Goal: Answer question/provide support: Share knowledge or assist other users

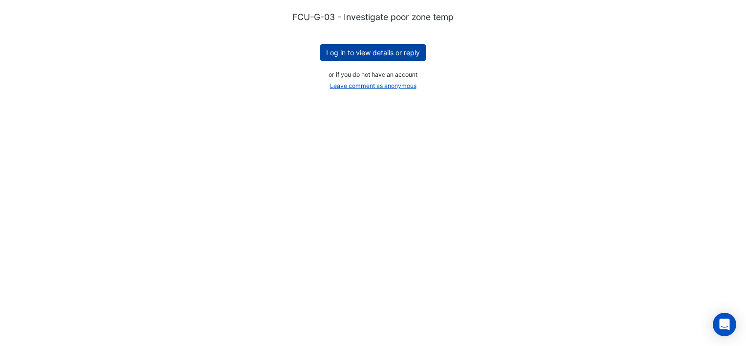
click at [392, 57] on button "Log in to view details or reply" at bounding box center [373, 52] width 106 height 17
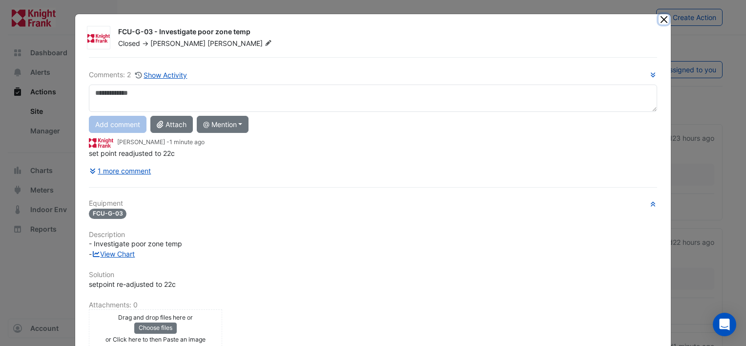
click at [662, 19] on button "Close" at bounding box center [664, 19] width 10 height 10
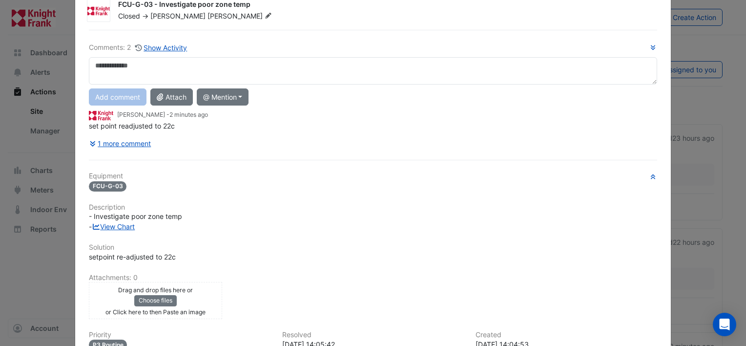
scroll to position [49, 0]
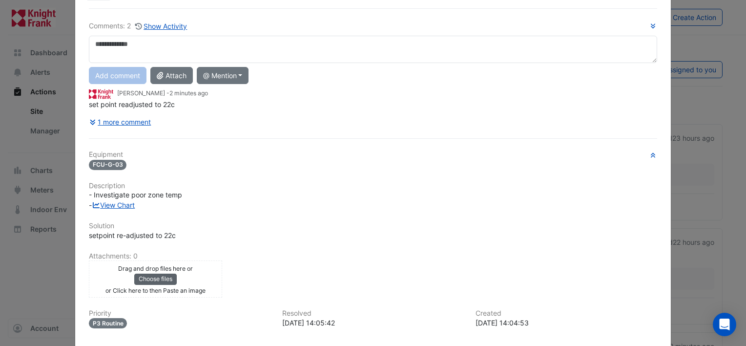
click at [155, 275] on button "Choose files" at bounding box center [155, 278] width 42 height 11
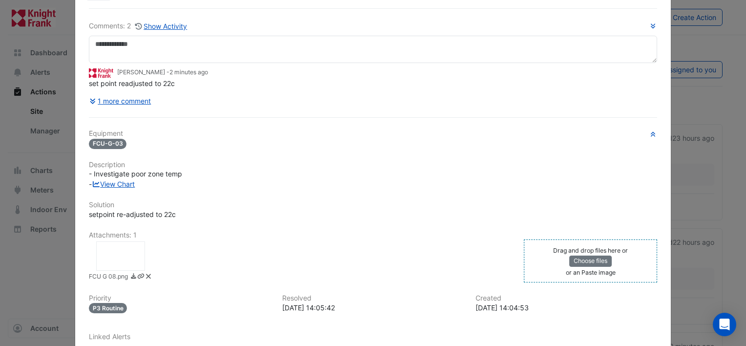
click at [120, 253] on div at bounding box center [120, 255] width 49 height 29
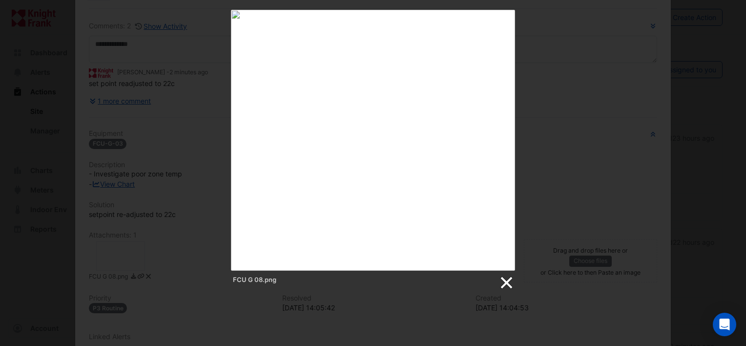
click at [504, 279] on link at bounding box center [505, 282] width 15 height 15
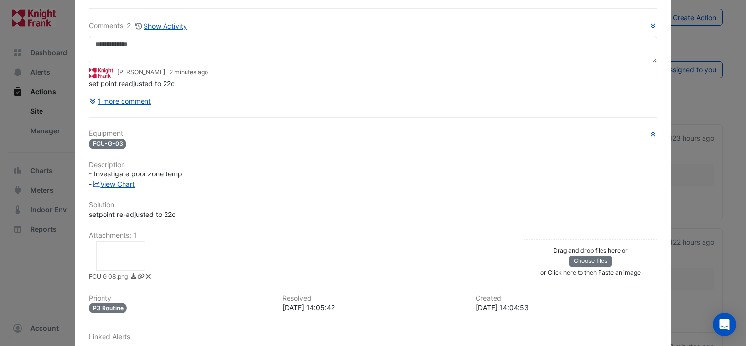
click at [146, 274] on icon at bounding box center [148, 276] width 4 height 4
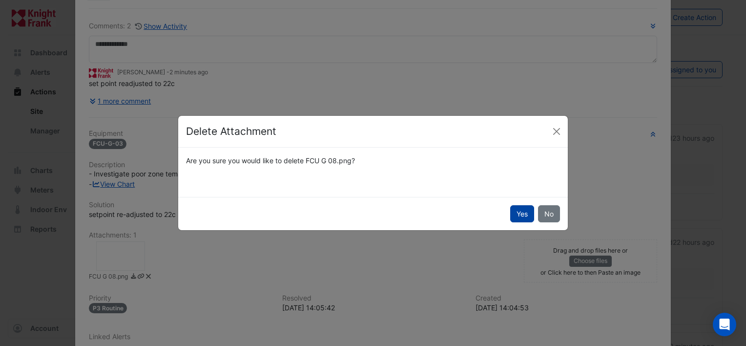
click at [516, 213] on button "Yes" at bounding box center [522, 213] width 24 height 17
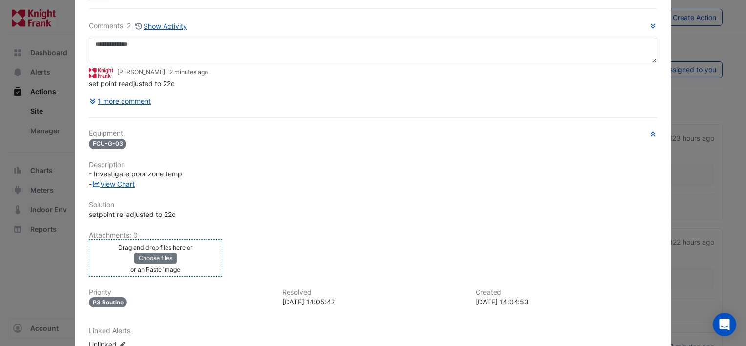
click at [158, 248] on small "Drag and drop files here or" at bounding box center [155, 247] width 75 height 7
click at [163, 256] on button "Choose files" at bounding box center [155, 257] width 42 height 11
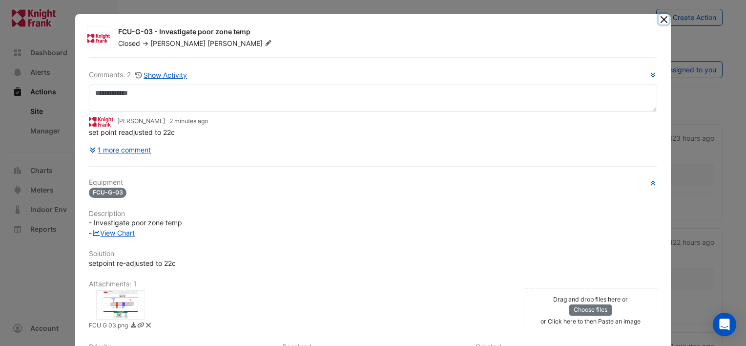
click at [659, 21] on button "Close" at bounding box center [664, 19] width 10 height 10
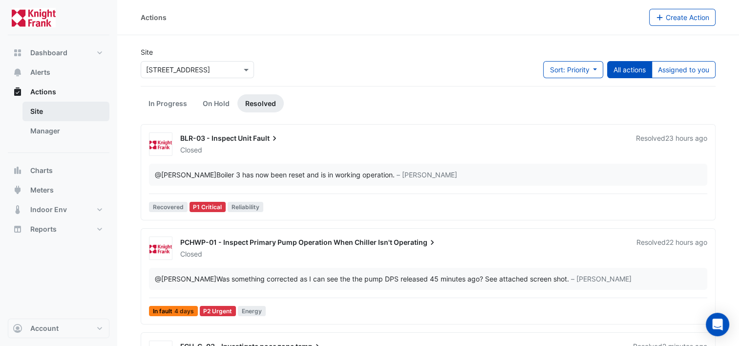
click at [36, 111] on link "Site" at bounding box center [65, 112] width 87 height 20
click at [46, 53] on span "Dashboard" at bounding box center [48, 53] width 37 height 10
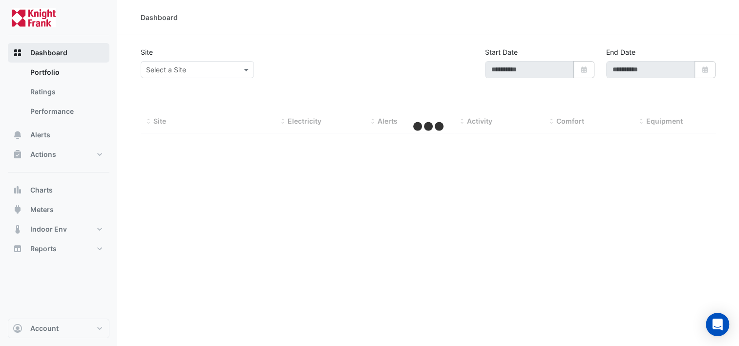
type input "**********"
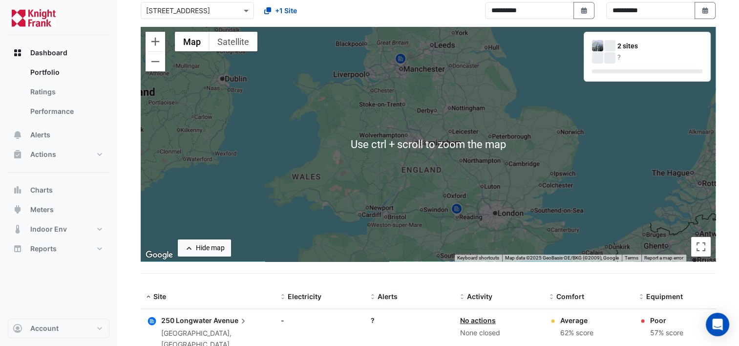
scroll to position [143, 0]
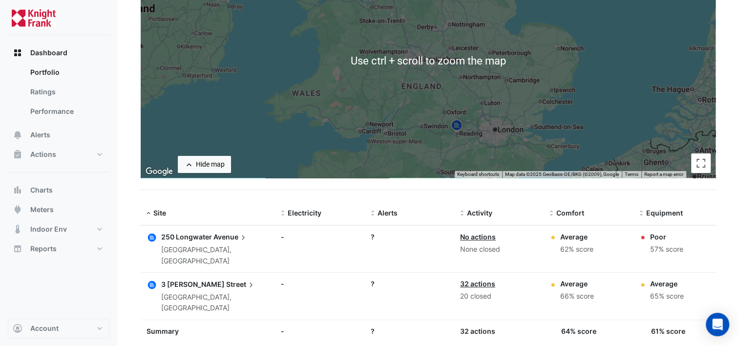
click at [202, 234] on span "250 Longwater" at bounding box center [186, 236] width 51 height 8
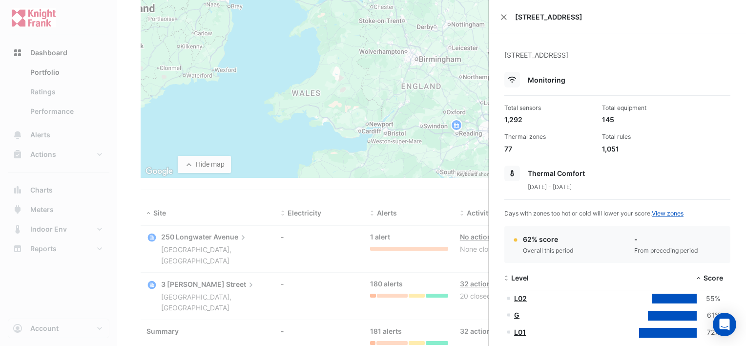
click at [68, 134] on ngb-offcanvas-backdrop at bounding box center [373, 173] width 746 height 346
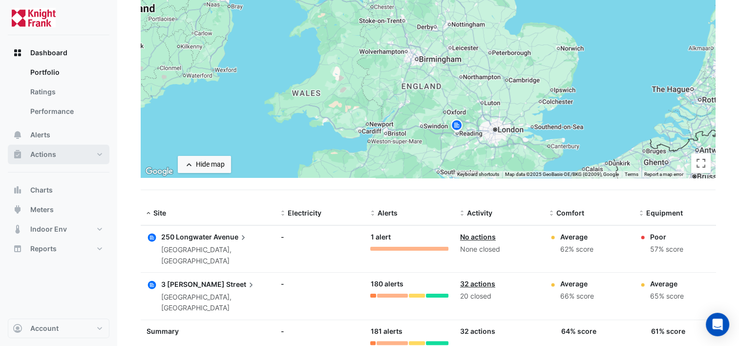
click at [65, 151] on button "Actions" at bounding box center [59, 154] width 102 height 20
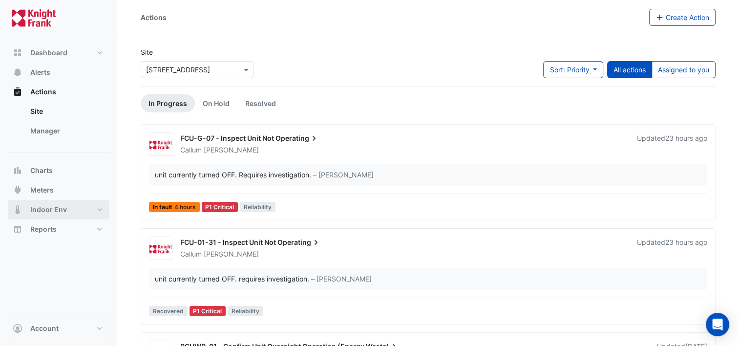
click at [51, 207] on span "Indoor Env" at bounding box center [48, 210] width 37 height 10
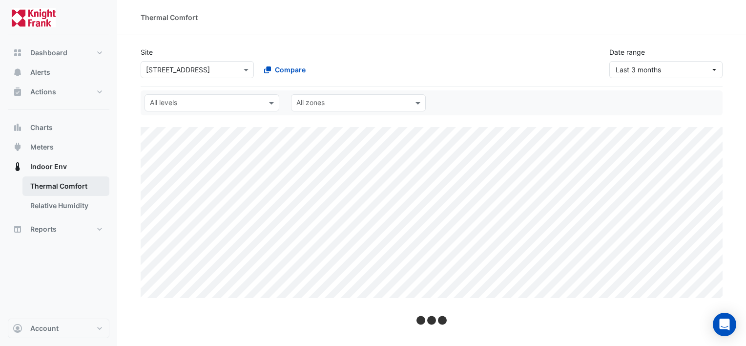
click at [64, 183] on link "Thermal Comfort" at bounding box center [65, 186] width 87 height 20
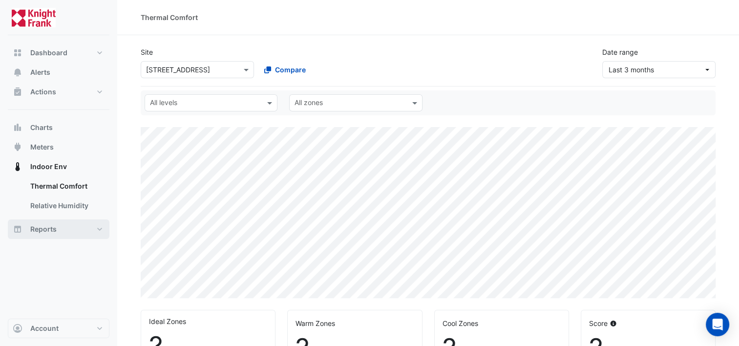
click at [58, 227] on button "Reports" at bounding box center [59, 229] width 102 height 20
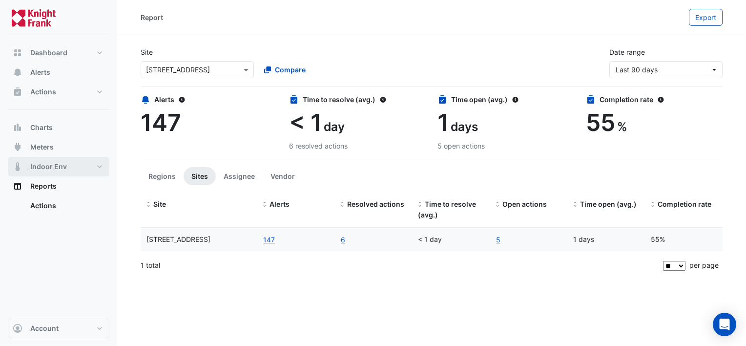
click at [77, 165] on button "Indoor Env" at bounding box center [59, 167] width 102 height 20
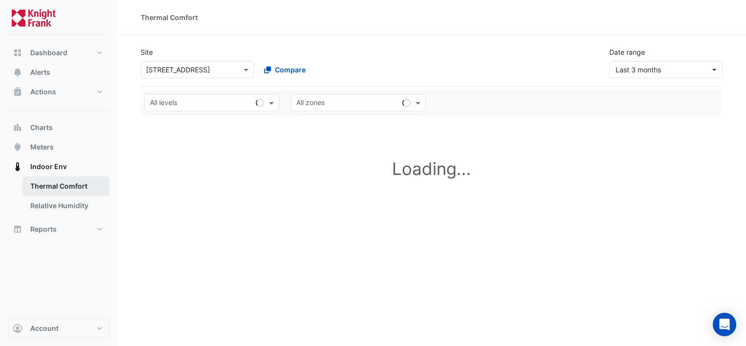
click at [65, 184] on link "Thermal Comfort" at bounding box center [65, 186] width 87 height 20
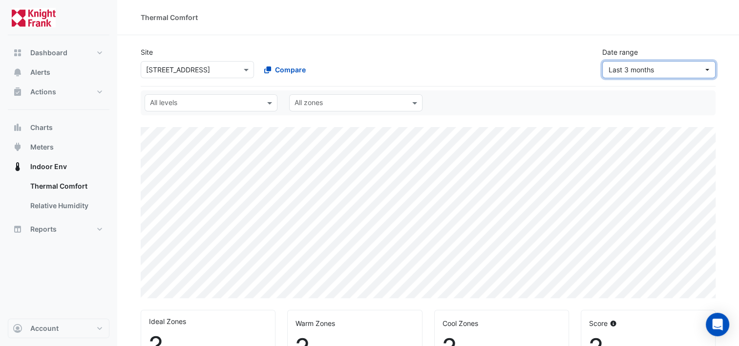
click at [630, 68] on span "Last 3 months" at bounding box center [630, 69] width 45 height 8
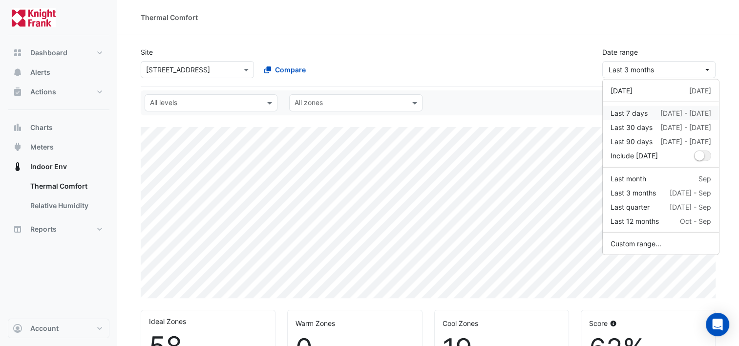
click at [637, 109] on div "Last 7 days" at bounding box center [628, 113] width 37 height 10
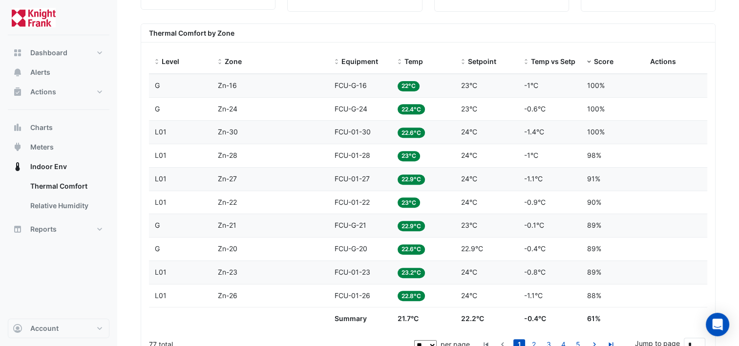
scroll to position [391, 0]
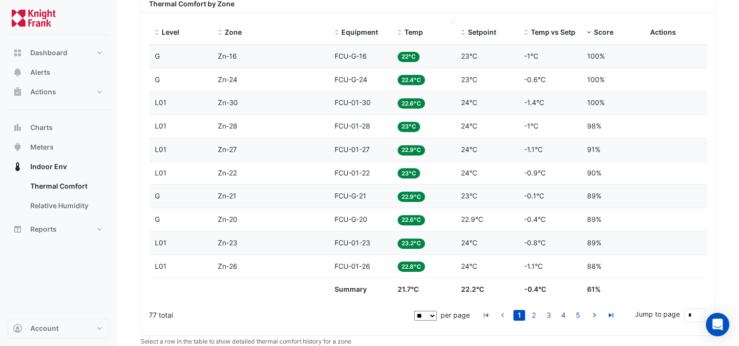
click at [416, 28] on span "Temp" at bounding box center [413, 32] width 19 height 8
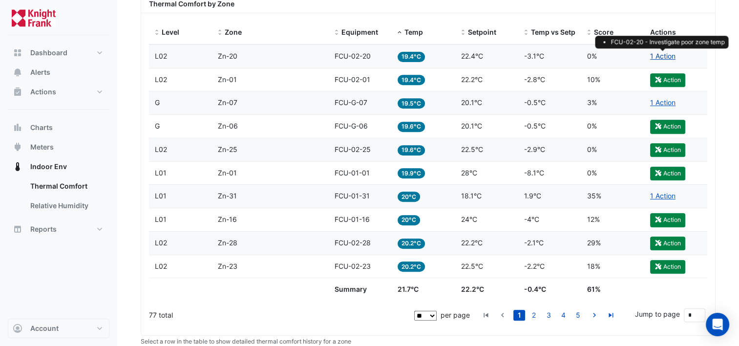
click at [659, 54] on link "1 Action" at bounding box center [662, 56] width 25 height 8
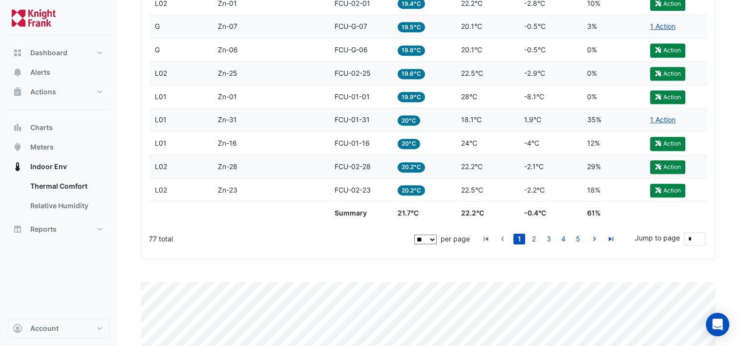
scroll to position [488, 0]
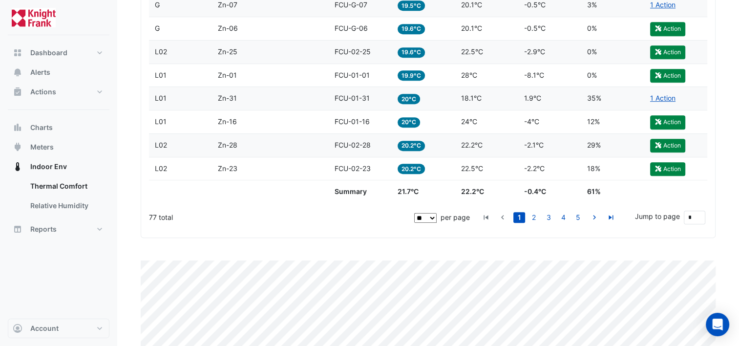
click at [434, 217] on select "** ** ** ***" at bounding box center [425, 218] width 22 height 10
select select "**"
click at [436, 213] on select "** ** ** ***" at bounding box center [425, 218] width 22 height 10
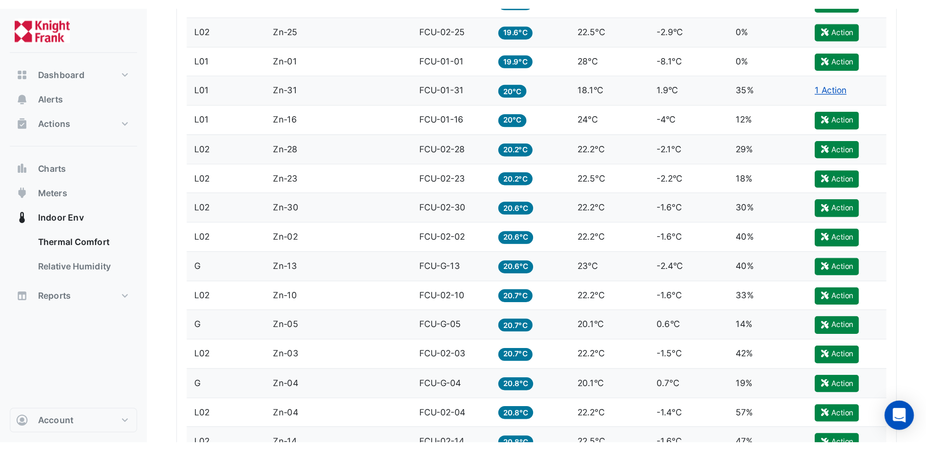
scroll to position [537, 0]
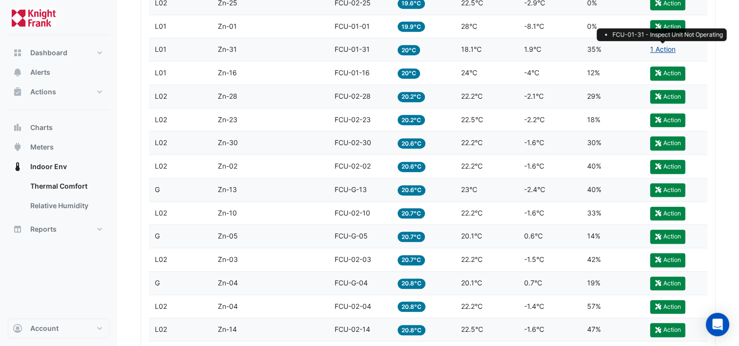
click at [660, 49] on link "1 Action" at bounding box center [662, 49] width 25 height 8
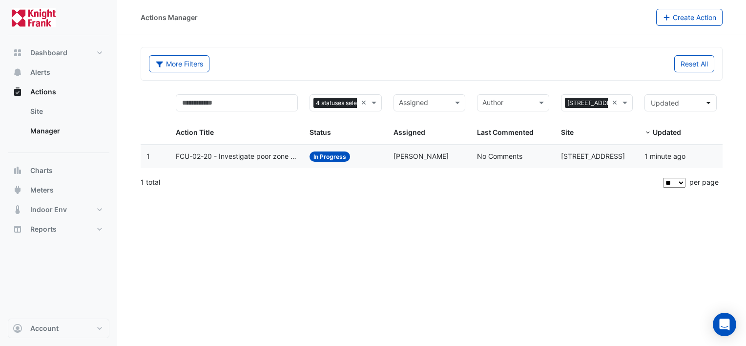
click at [277, 156] on span "FCU-02-20 - Investigate poor zone temp" at bounding box center [237, 156] width 122 height 11
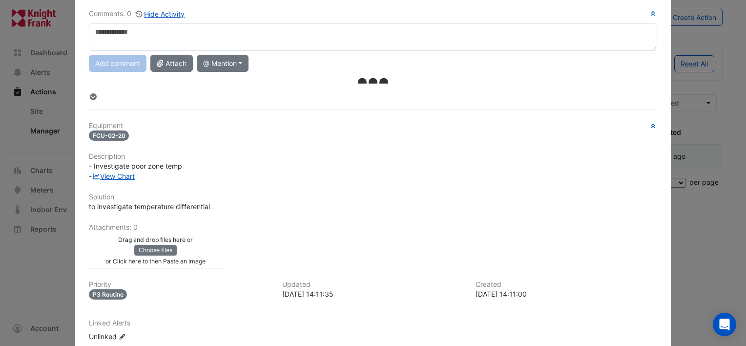
scroll to position [129, 0]
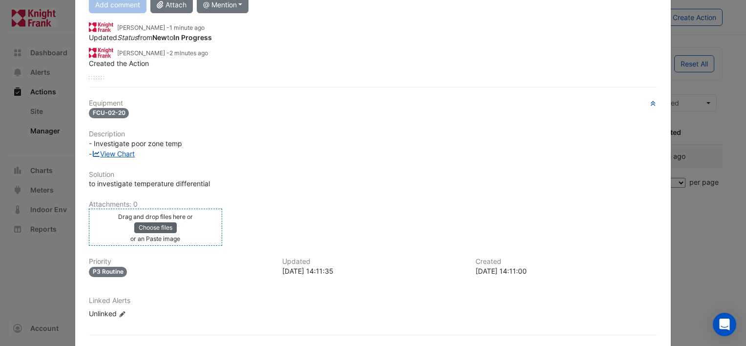
click at [160, 228] on button "Choose files" at bounding box center [155, 227] width 42 height 11
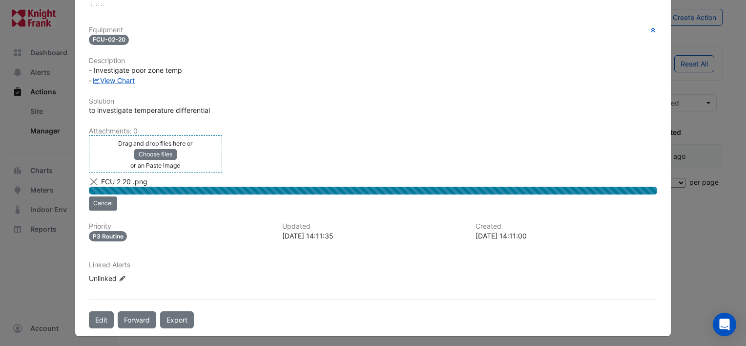
scroll to position [0, 0]
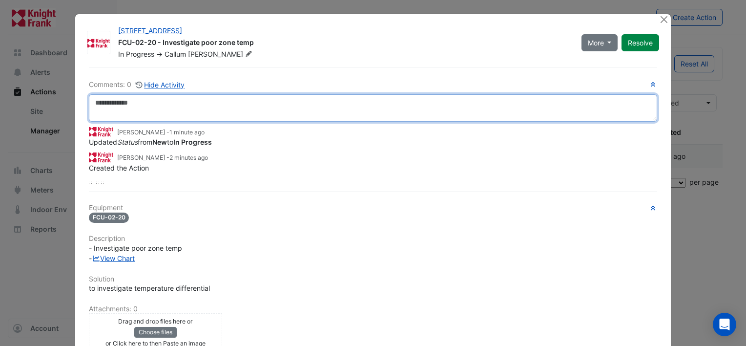
click at [305, 100] on textarea at bounding box center [373, 107] width 568 height 27
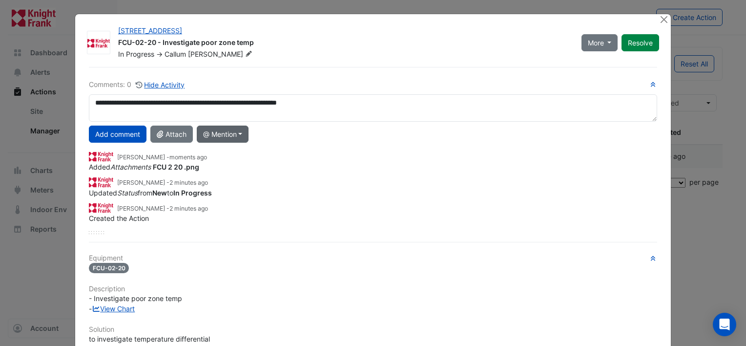
click at [243, 133] on button "@ Mention" at bounding box center [223, 133] width 52 height 17
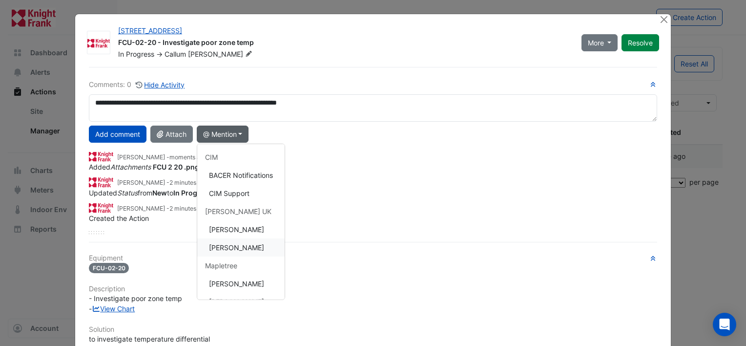
click at [238, 249] on button "[PERSON_NAME]" at bounding box center [240, 247] width 87 height 18
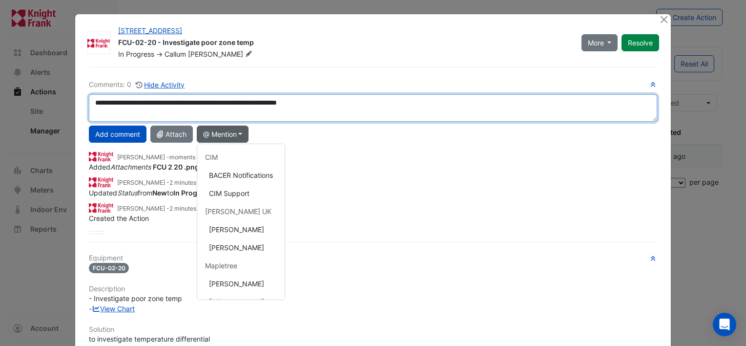
type textarea "**********"
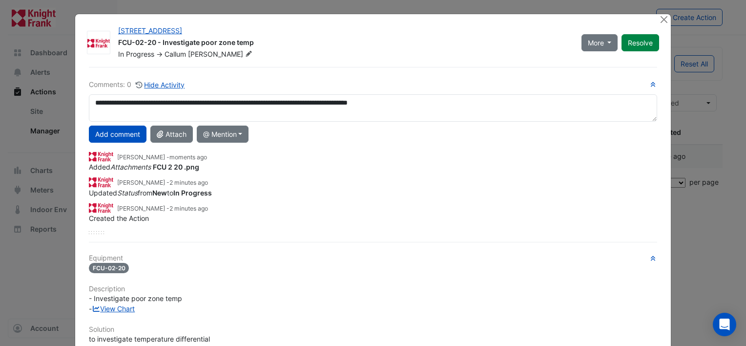
click at [128, 131] on button "Add comment" at bounding box center [118, 133] width 58 height 17
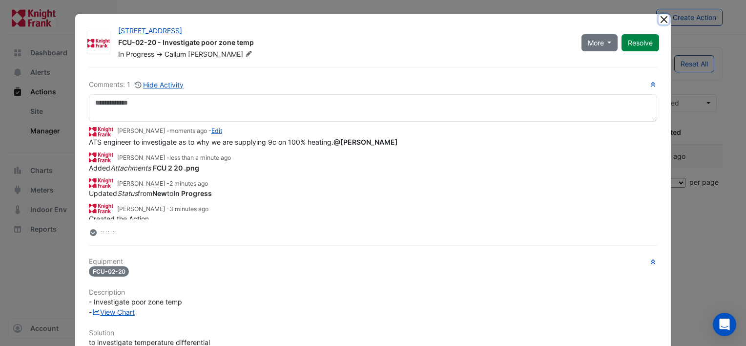
click at [662, 19] on button "Close" at bounding box center [664, 19] width 10 height 10
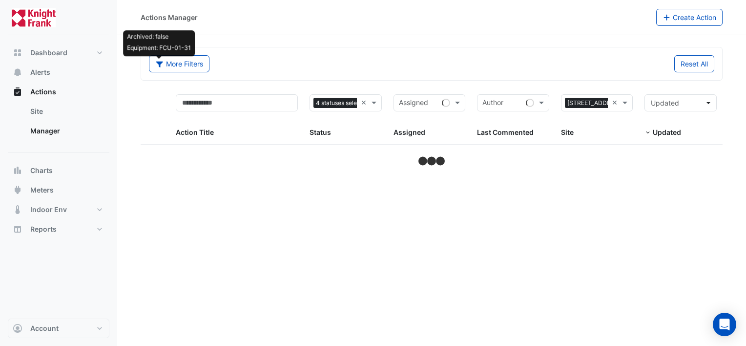
select select "**"
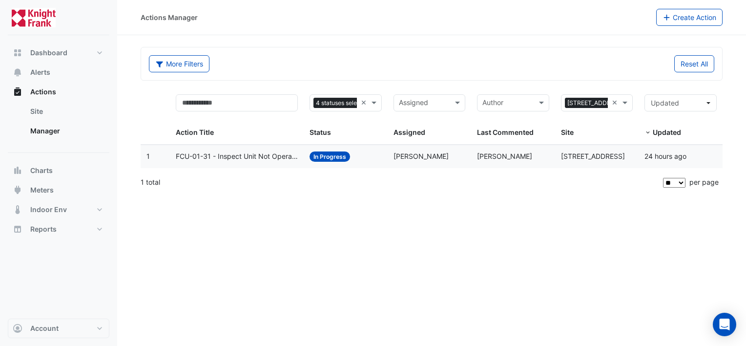
click at [338, 154] on span "In Progress" at bounding box center [330, 156] width 41 height 10
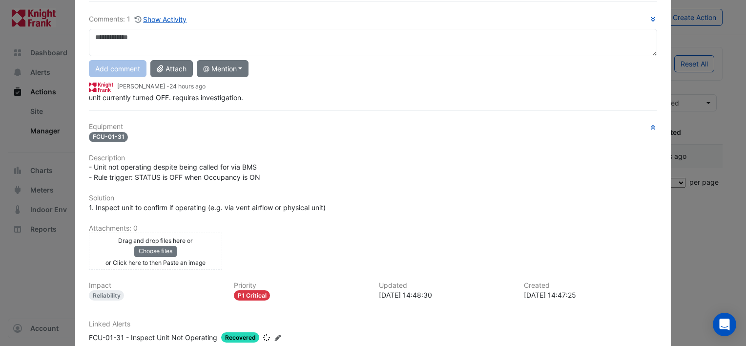
scroll to position [49, 0]
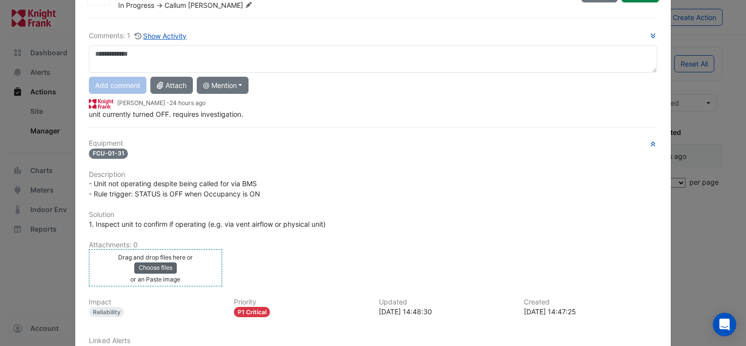
click at [157, 269] on button "Choose files" at bounding box center [155, 267] width 42 height 11
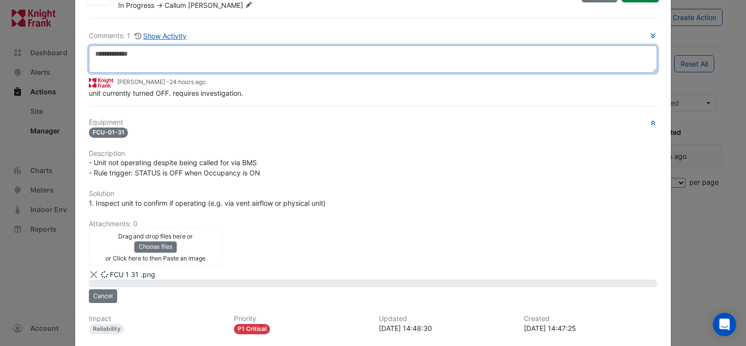
click at [250, 50] on textarea at bounding box center [373, 58] width 568 height 27
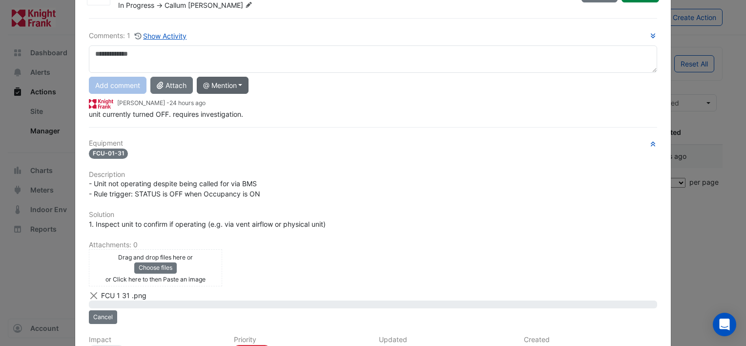
click at [240, 86] on button "@ Mention" at bounding box center [223, 85] width 52 height 17
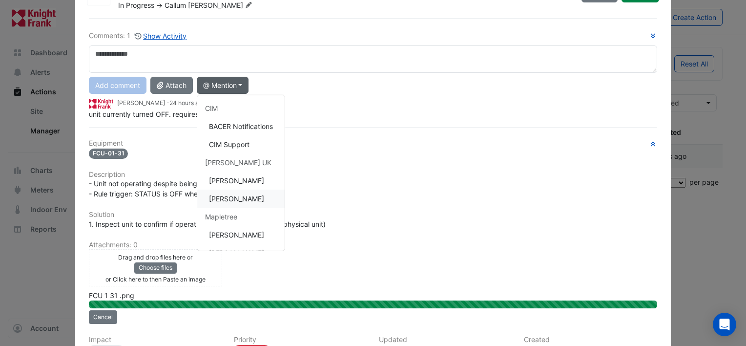
click at [249, 200] on button "[PERSON_NAME]" at bounding box center [240, 198] width 87 height 18
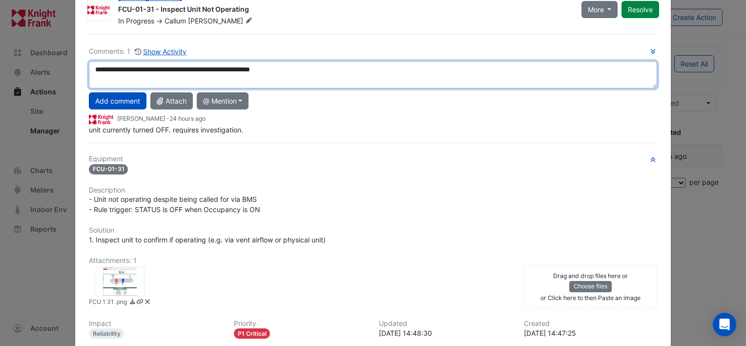
scroll to position [0, 0]
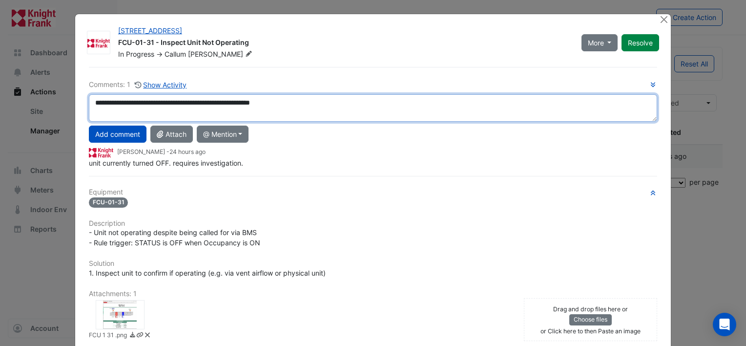
click at [195, 102] on textarea "**********" at bounding box center [373, 107] width 568 height 27
type textarea "**********"
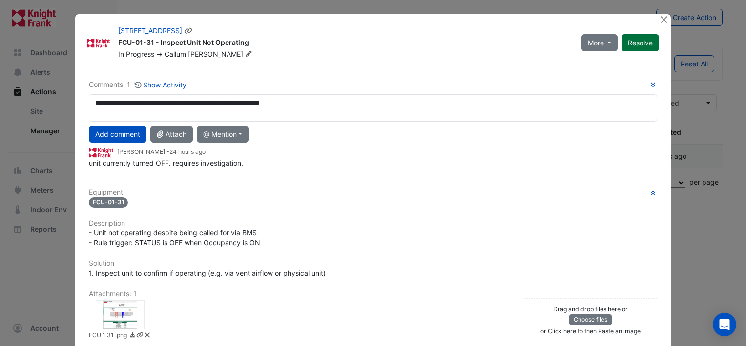
click at [631, 44] on button "Resolve" at bounding box center [640, 42] width 38 height 17
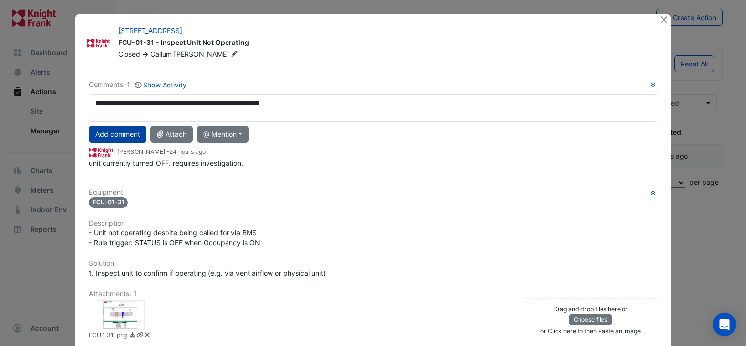
click at [129, 131] on button "Add comment" at bounding box center [118, 133] width 58 height 17
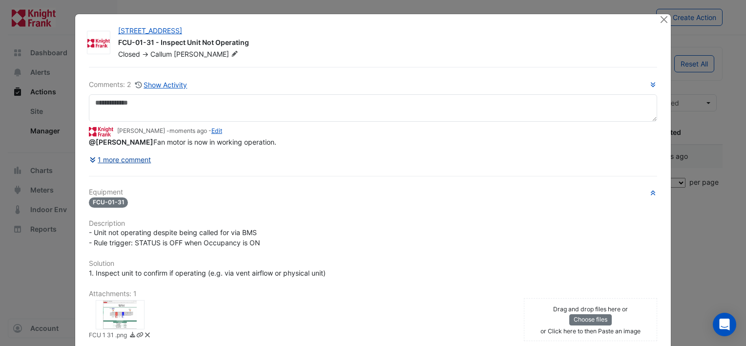
click at [109, 160] on button "1 more comment" at bounding box center [120, 159] width 63 height 17
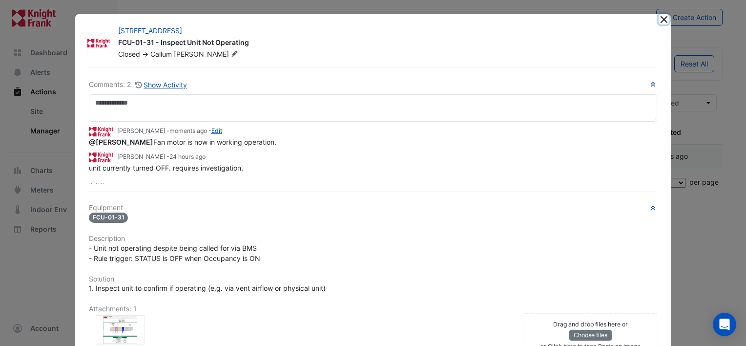
click at [659, 20] on button "Close" at bounding box center [664, 19] width 10 height 10
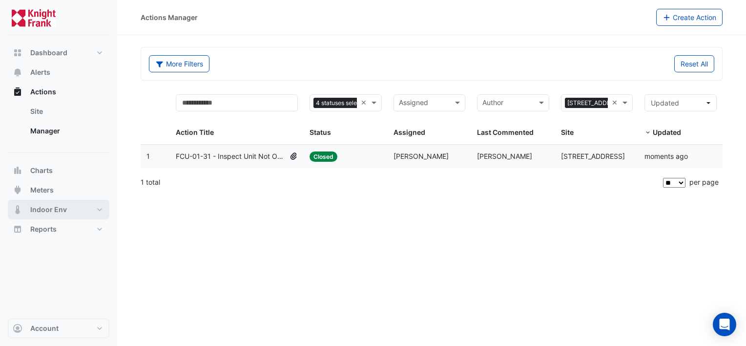
click at [61, 210] on span "Indoor Env" at bounding box center [48, 210] width 37 height 10
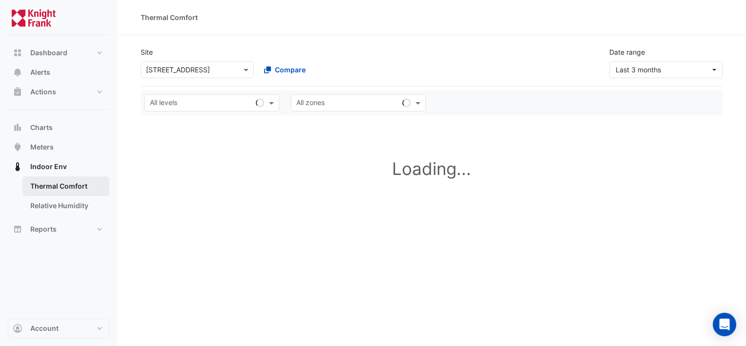
click at [52, 186] on link "Thermal Comfort" at bounding box center [65, 186] width 87 height 20
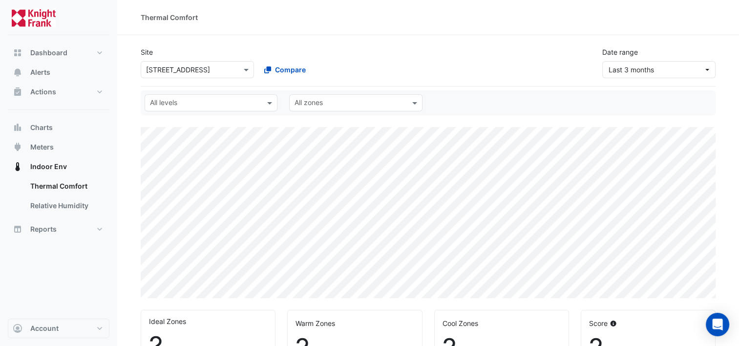
select select "**"
click at [52, 74] on button "Alerts" at bounding box center [59, 72] width 102 height 20
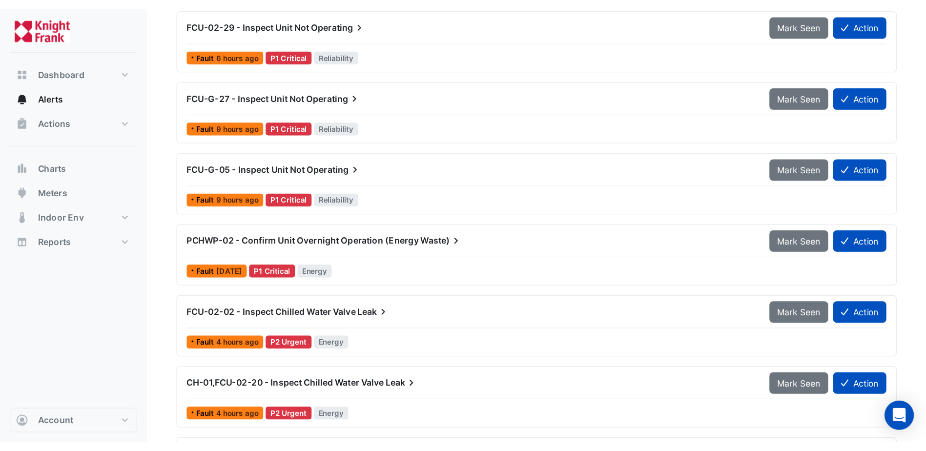
scroll to position [195, 0]
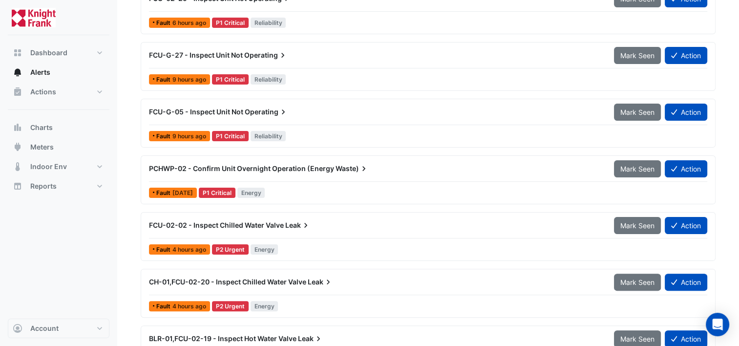
click at [307, 277] on div "CH-01,FCU-02-20 - Inspect Chilled Water Valve Leak" at bounding box center [375, 282] width 453 height 10
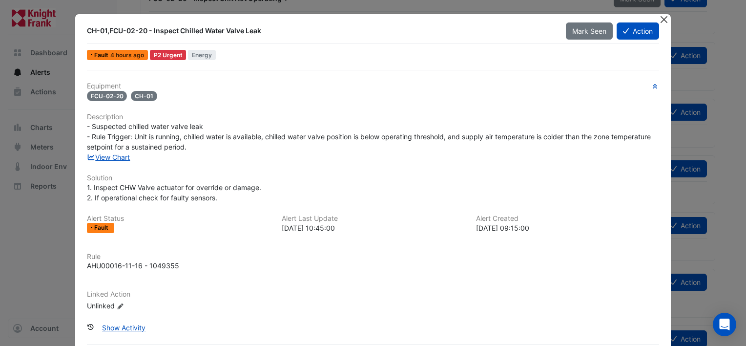
click at [659, 21] on button "Close" at bounding box center [664, 19] width 10 height 10
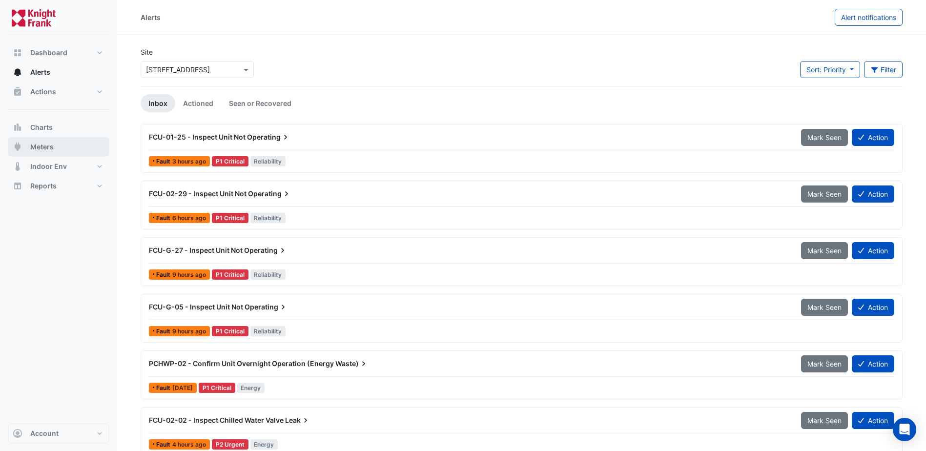
click at [64, 151] on button "Meters" at bounding box center [59, 147] width 102 height 20
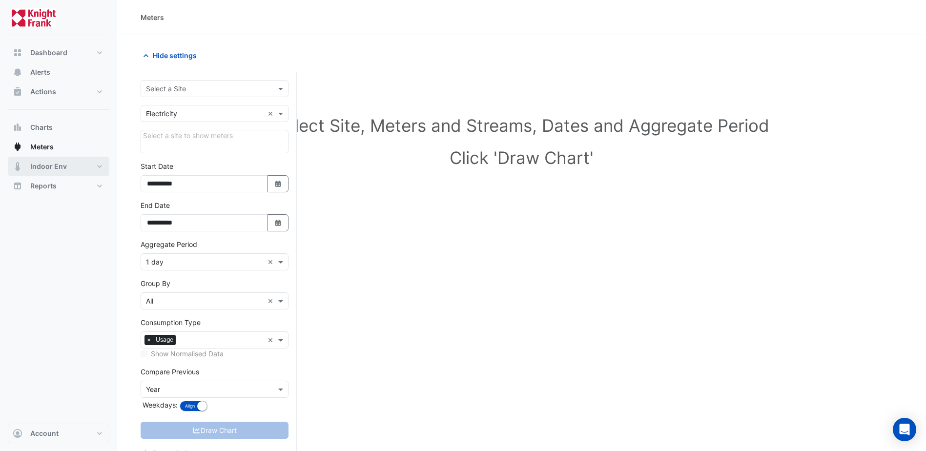
click at [58, 164] on span "Indoor Env" at bounding box center [48, 167] width 37 height 10
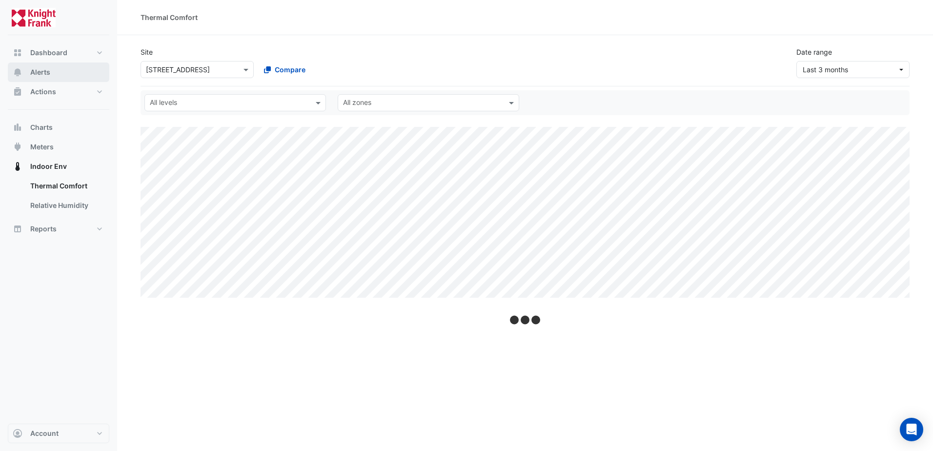
click at [48, 79] on button "Alerts" at bounding box center [59, 72] width 102 height 20
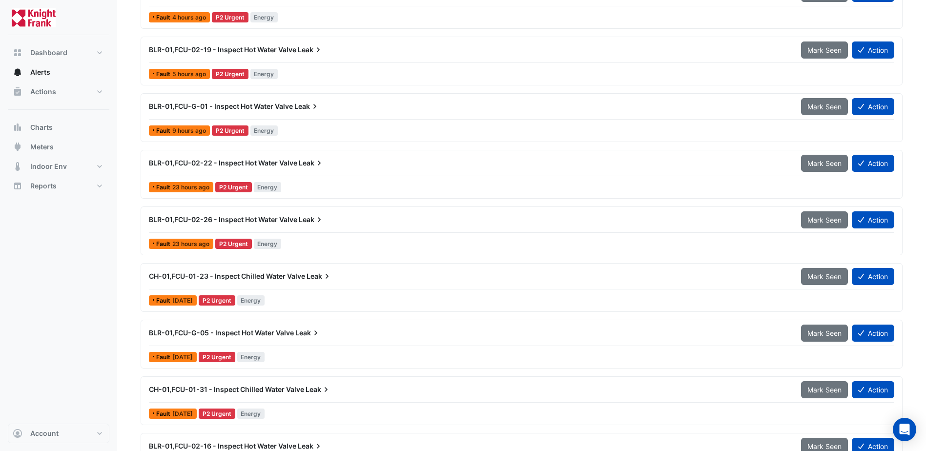
scroll to position [537, 0]
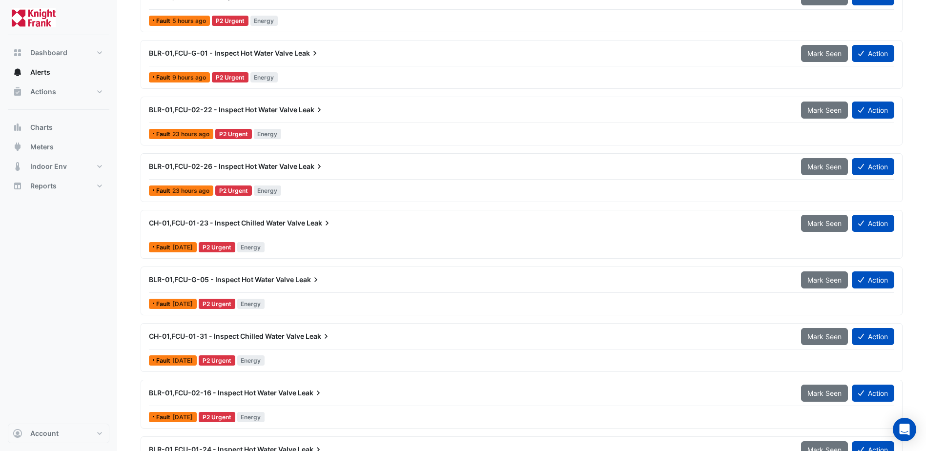
drag, startPoint x: 358, startPoint y: 343, endPoint x: 219, endPoint y: 332, distance: 140.0
click at [217, 333] on div "CH-01,FCU-01-31 - Inspect Chilled Water Valve Leak" at bounding box center [469, 337] width 652 height 18
click at [334, 330] on div "CH-01,FCU-01-31 - Inspect Chilled Water Valve Leak" at bounding box center [469, 337] width 652 height 18
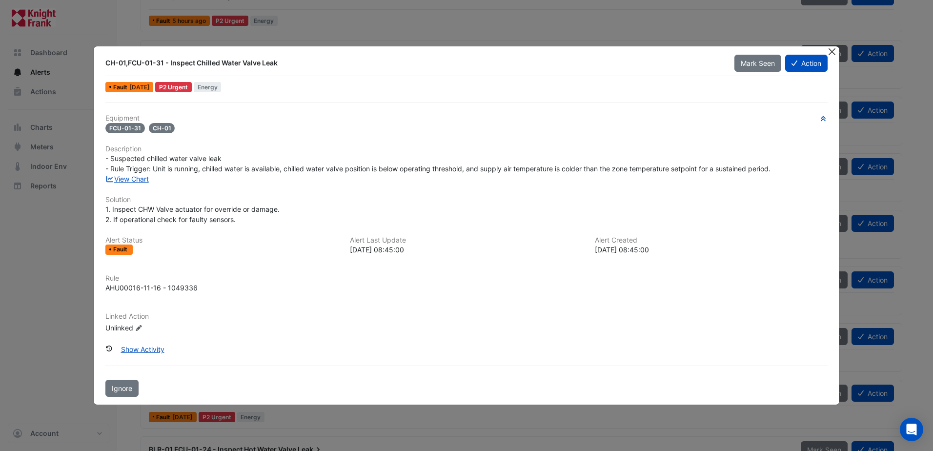
click at [745, 50] on button "Close" at bounding box center [832, 51] width 10 height 10
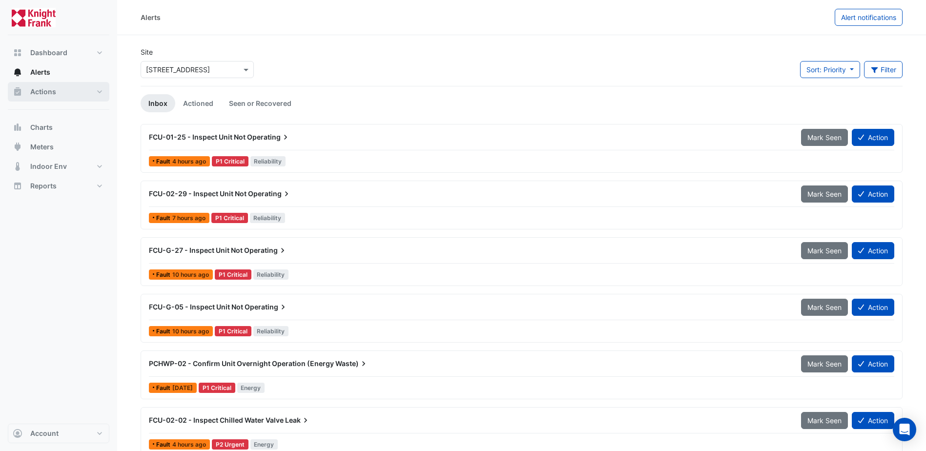
click at [78, 97] on button "Actions" at bounding box center [59, 92] width 102 height 20
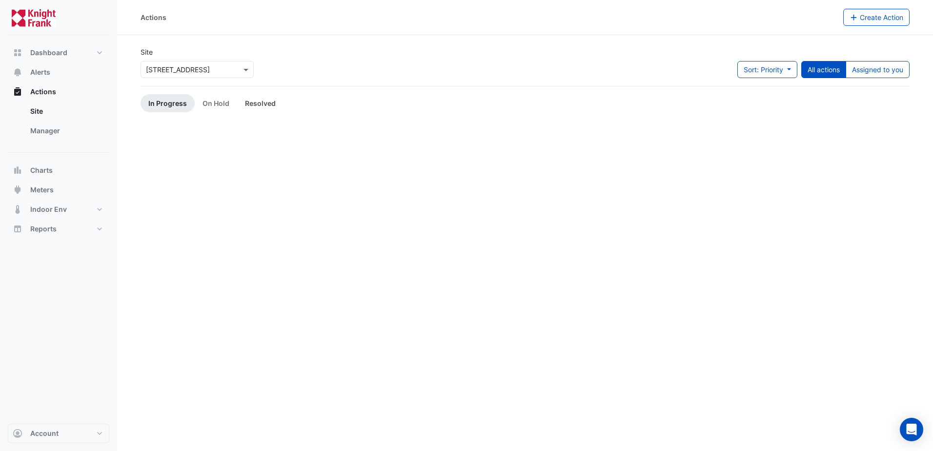
click at [251, 111] on link "Resolved" at bounding box center [260, 103] width 46 height 18
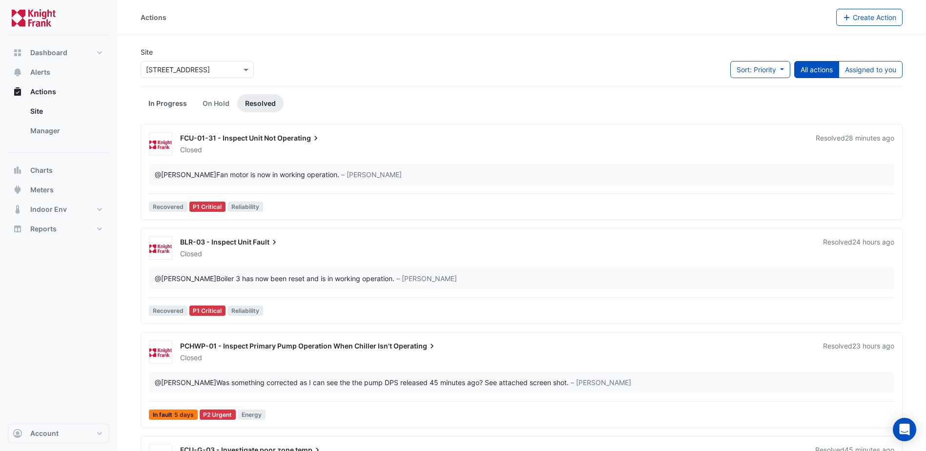
click at [165, 105] on link "In Progress" at bounding box center [168, 103] width 54 height 18
